Goal: Find specific page/section: Find specific page/section

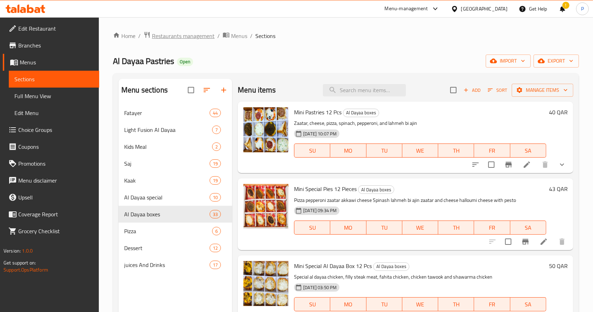
click at [174, 32] on span "Restaurants management" at bounding box center [183, 36] width 63 height 8
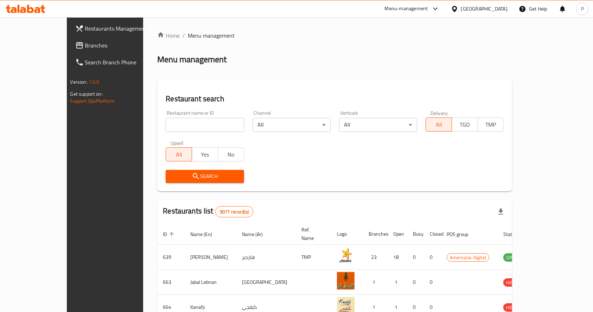
click at [166, 127] on input "search" at bounding box center [205, 125] width 78 height 14
type input "yellow"
click button "Search" at bounding box center [205, 176] width 78 height 13
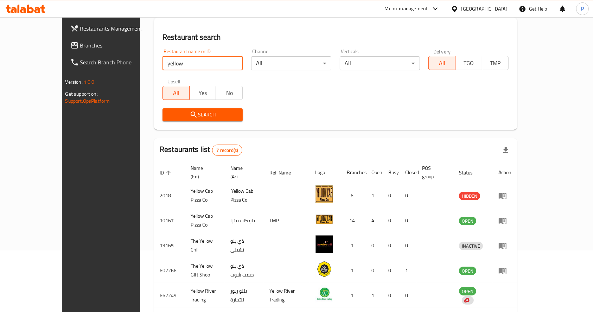
scroll to position [135, 0]
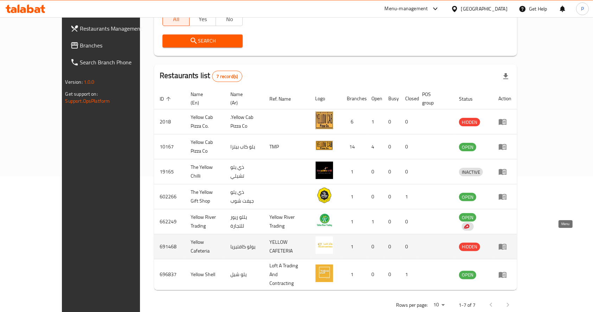
click at [507, 242] on icon "enhanced table" at bounding box center [502, 246] width 8 height 8
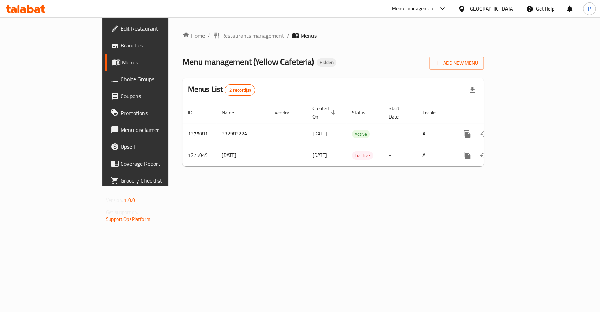
click at [121, 49] on span "Branches" at bounding box center [159, 45] width 76 height 8
